Goal: Transaction & Acquisition: Purchase product/service

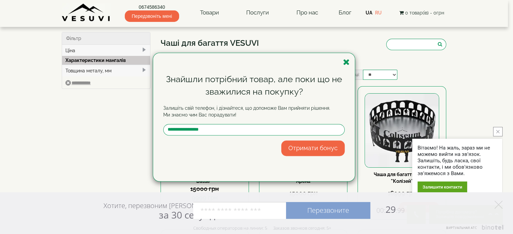
click at [348, 61] on icon "button" at bounding box center [346, 62] width 7 height 8
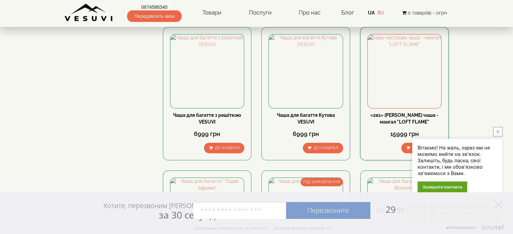
scroll to position [505, 0]
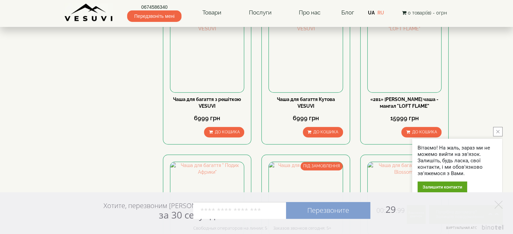
click at [498, 132] on icon "close button" at bounding box center [497, 131] width 3 height 3
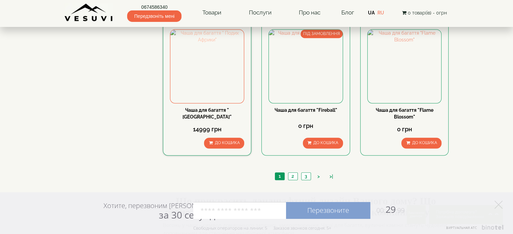
scroll to position [674, 0]
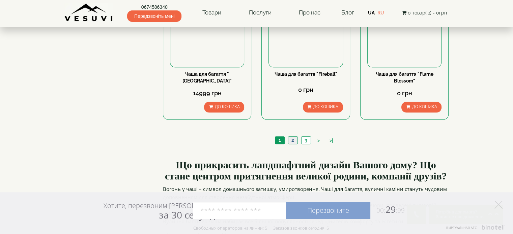
click at [290, 137] on link "2" at bounding box center [292, 140] width 9 height 7
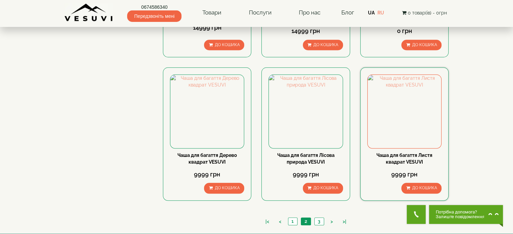
scroll to position [640, 0]
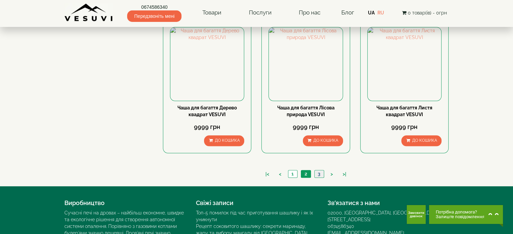
click at [317, 173] on link "3" at bounding box center [318, 174] width 9 height 7
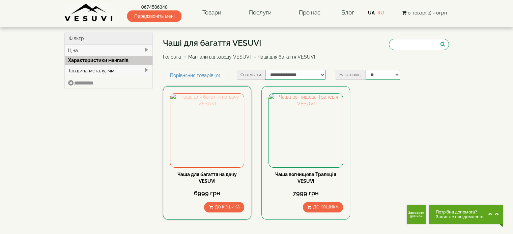
click at [212, 124] on img at bounding box center [206, 130] width 73 height 73
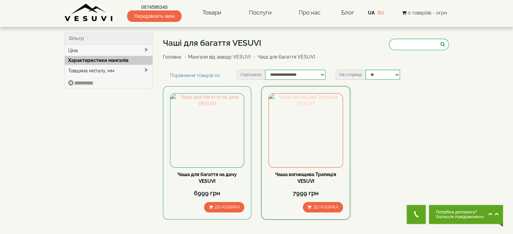
click at [305, 120] on img at bounding box center [305, 130] width 73 height 73
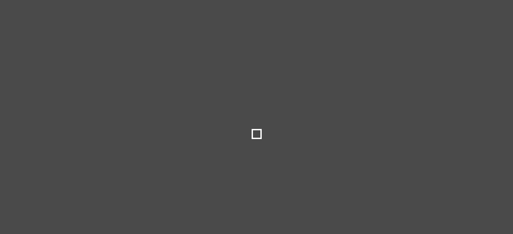
select select
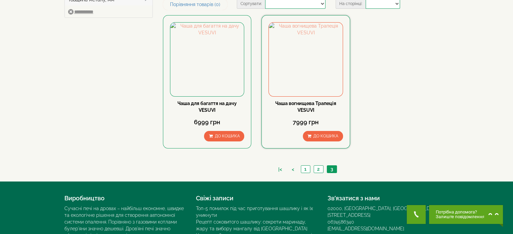
scroll to position [134, 0]
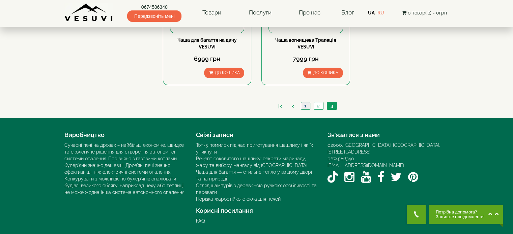
click at [303, 103] on link "1" at bounding box center [305, 105] width 9 height 7
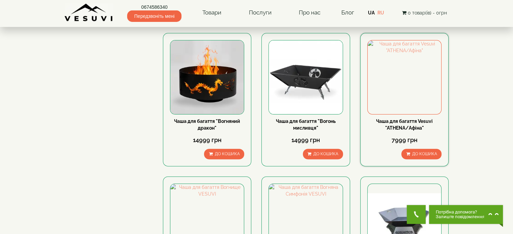
scroll to position [270, 0]
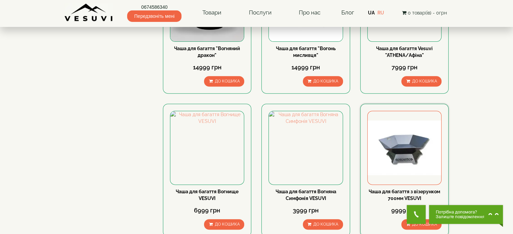
click at [410, 149] on img at bounding box center [403, 147] width 73 height 73
